Goal: Task Accomplishment & Management: Complete application form

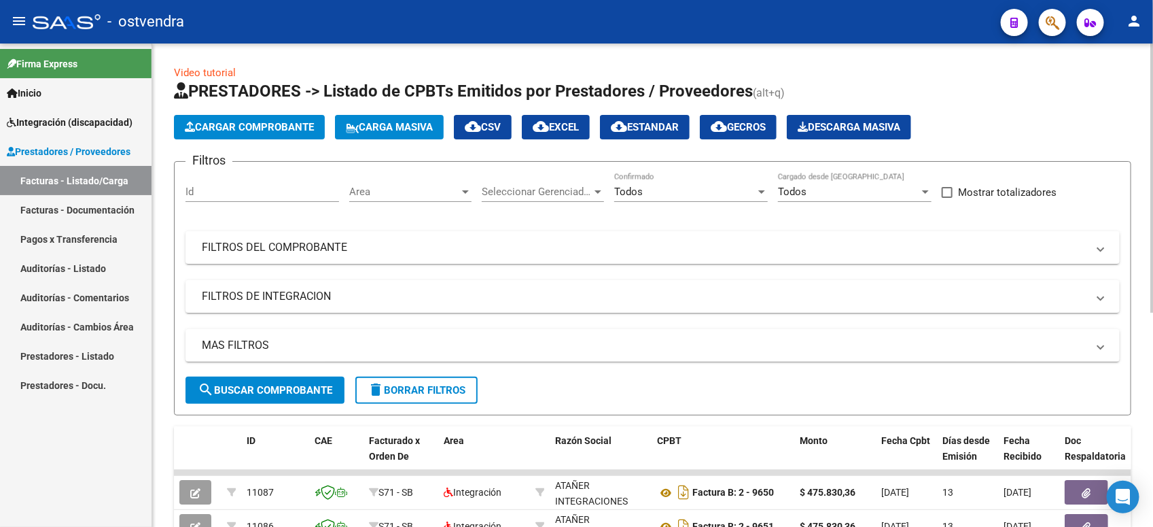
click at [680, 188] on div "Todos" at bounding box center [684, 192] width 141 height 12
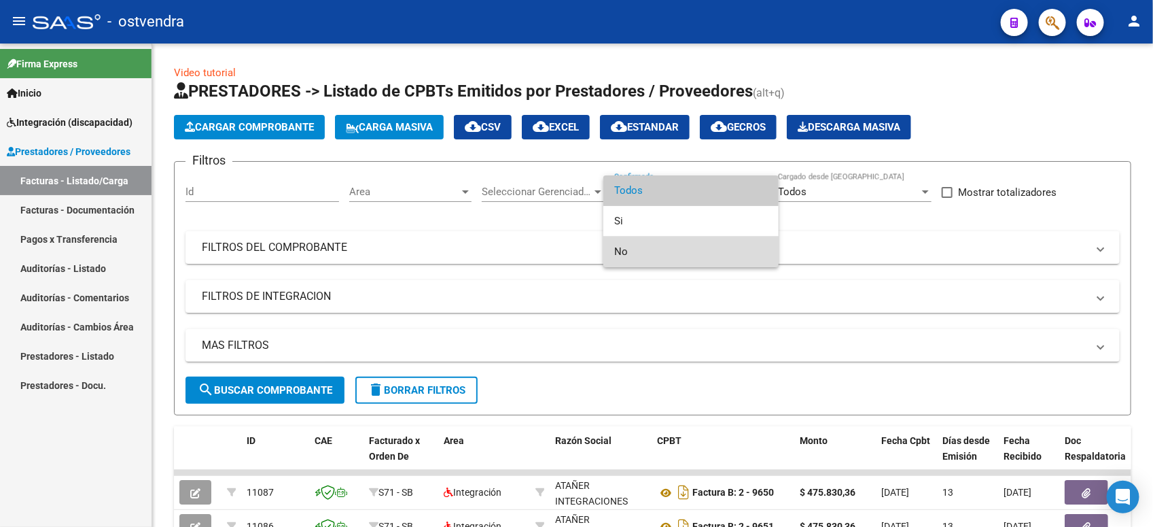
click at [676, 241] on span "No" at bounding box center [691, 252] width 154 height 31
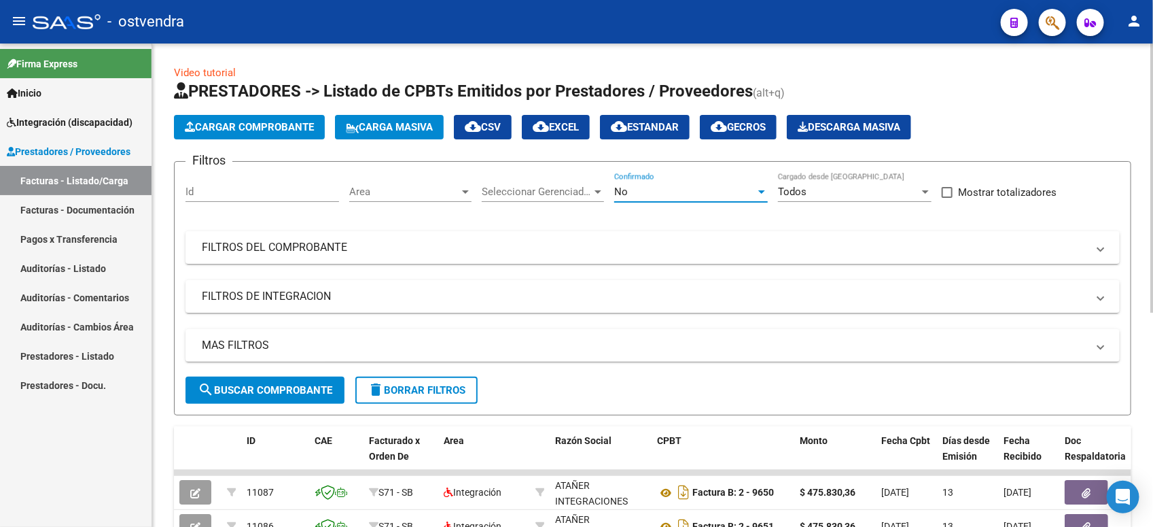
click at [259, 381] on button "search Buscar Comprobante" at bounding box center [265, 390] width 159 height 27
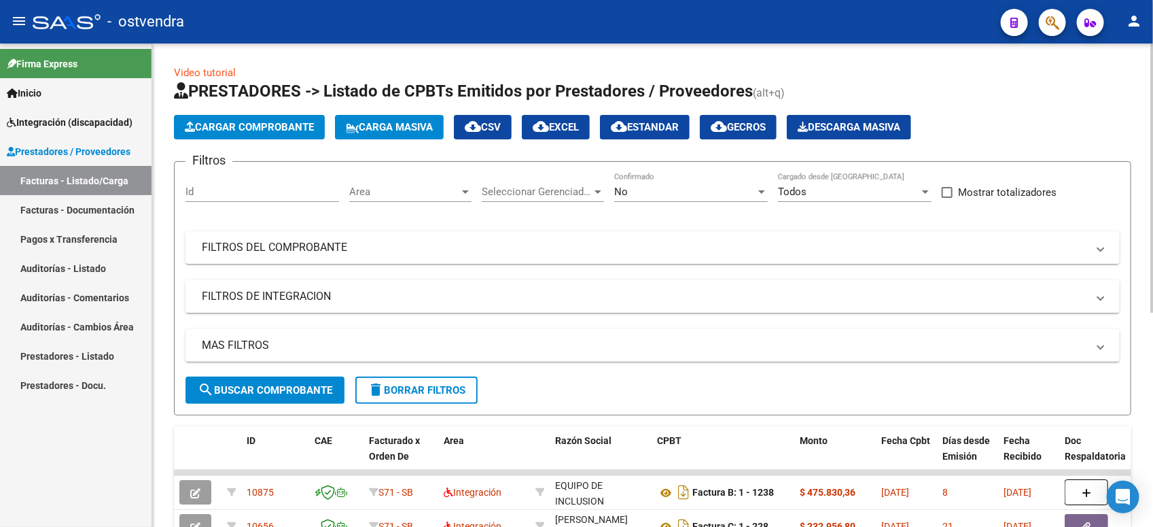
click at [654, 182] on div "No Confirmado" at bounding box center [691, 187] width 154 height 29
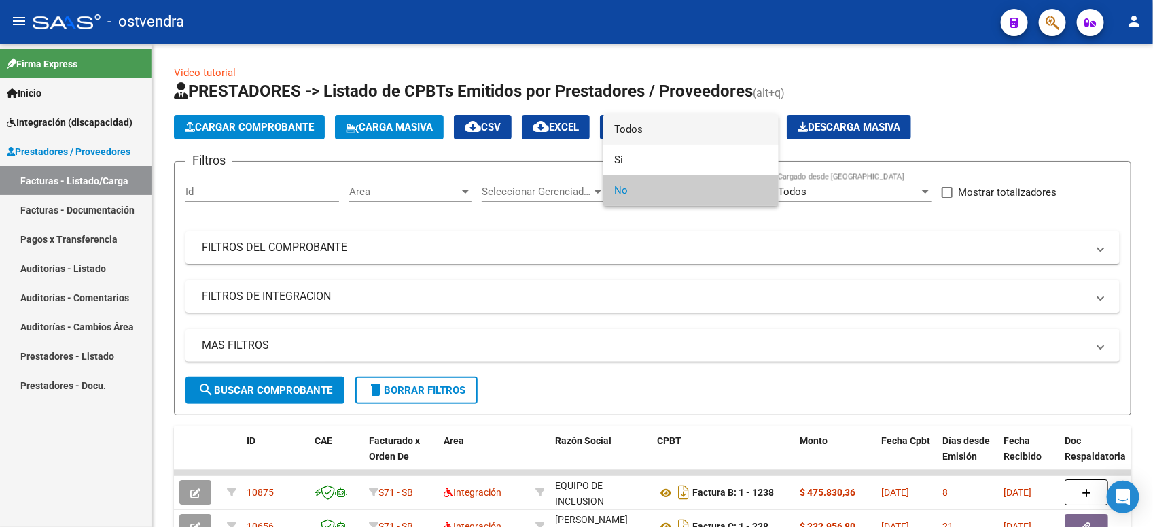
drag, startPoint x: 676, startPoint y: 130, endPoint x: 623, endPoint y: 175, distance: 69.9
click at [676, 131] on span "Todos" at bounding box center [691, 129] width 154 height 31
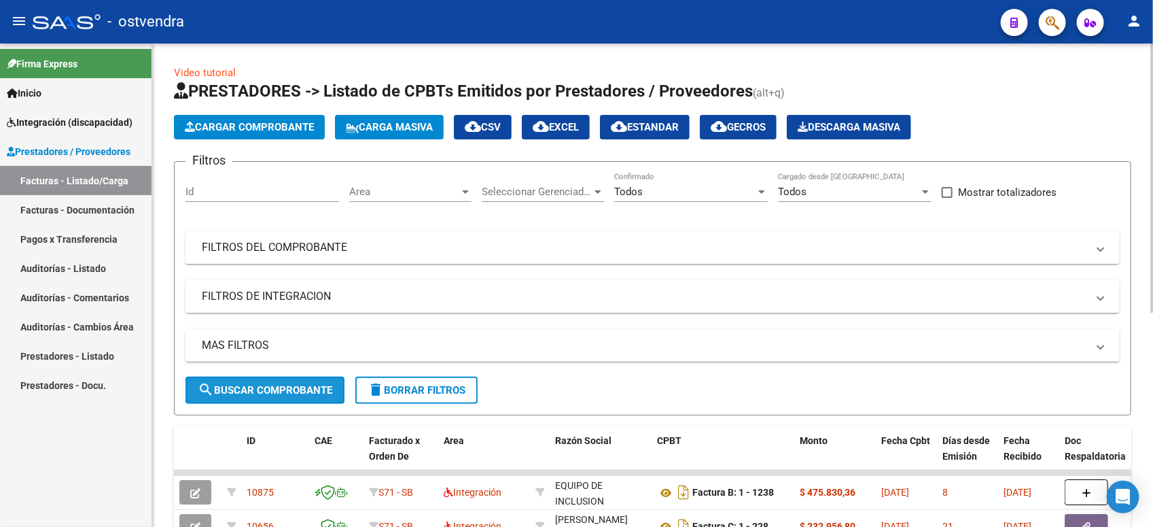
click at [262, 384] on span "search Buscar Comprobante" at bounding box center [265, 390] width 135 height 12
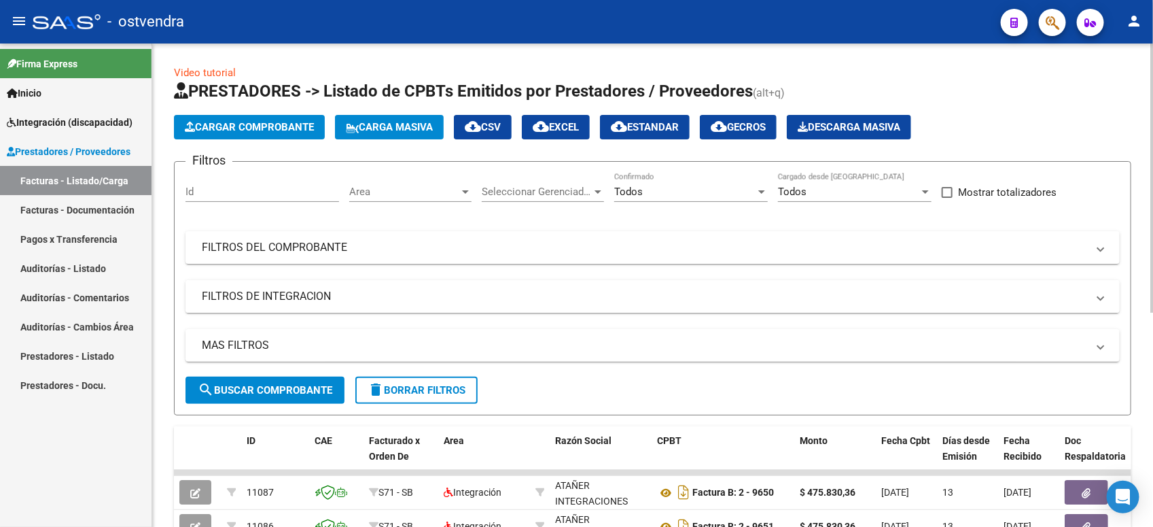
scroll to position [85, 0]
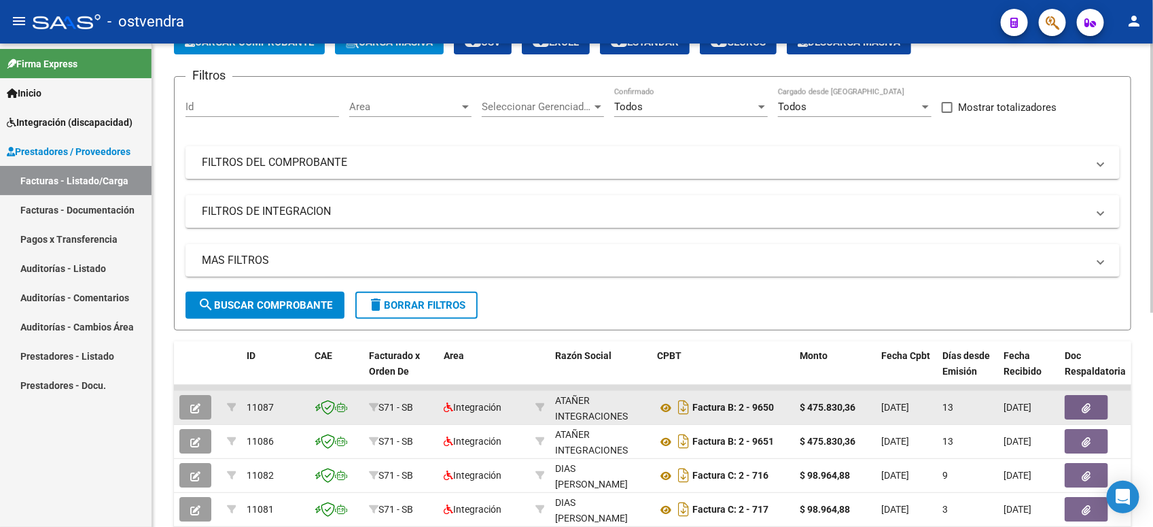
click at [184, 405] on button "button" at bounding box center [195, 407] width 32 height 24
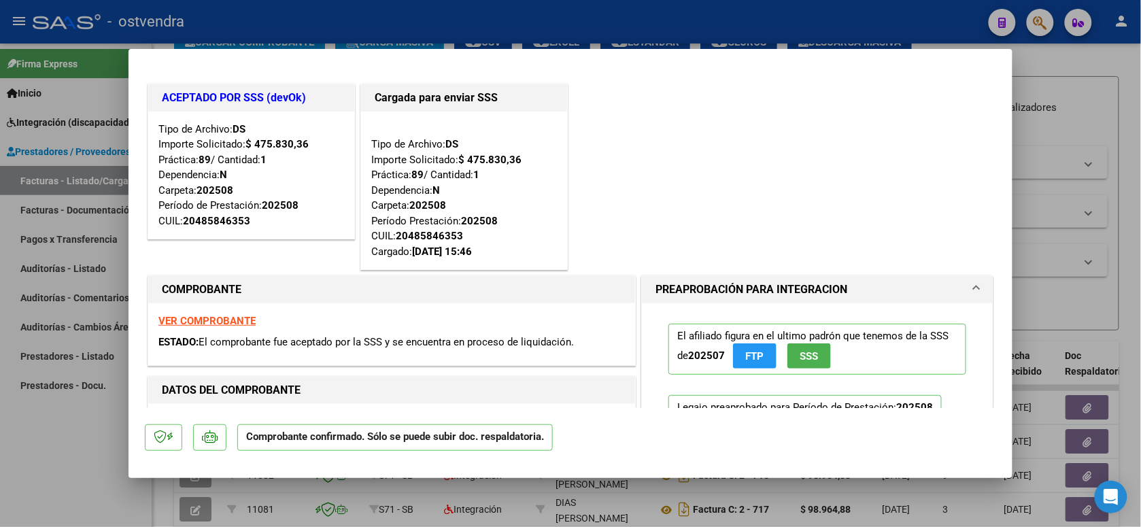
click at [1120, 101] on div at bounding box center [570, 263] width 1141 height 527
type input "$ 0,00"
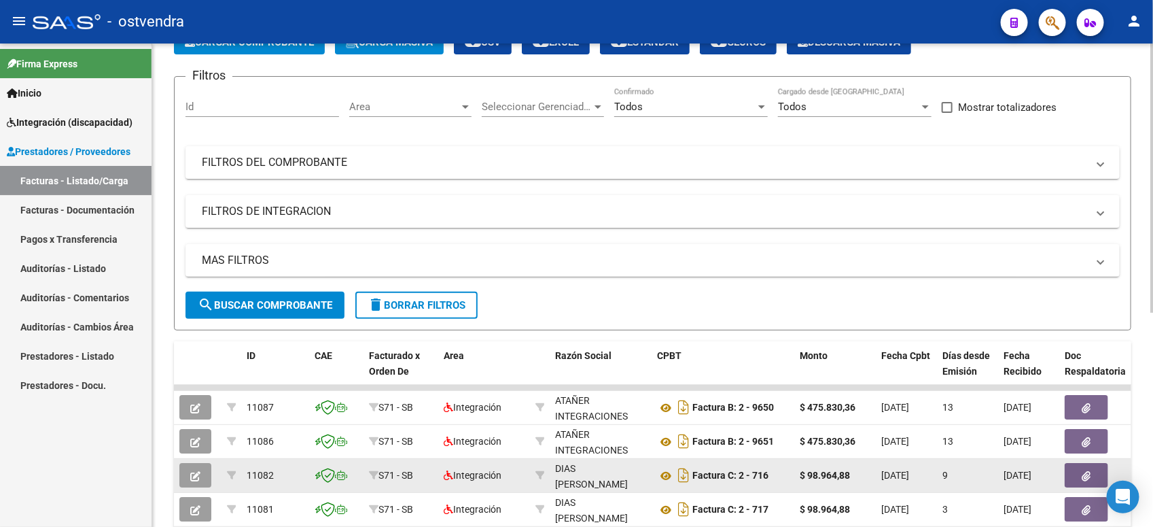
scroll to position [0, 0]
